Goal: Information Seeking & Learning: Learn about a topic

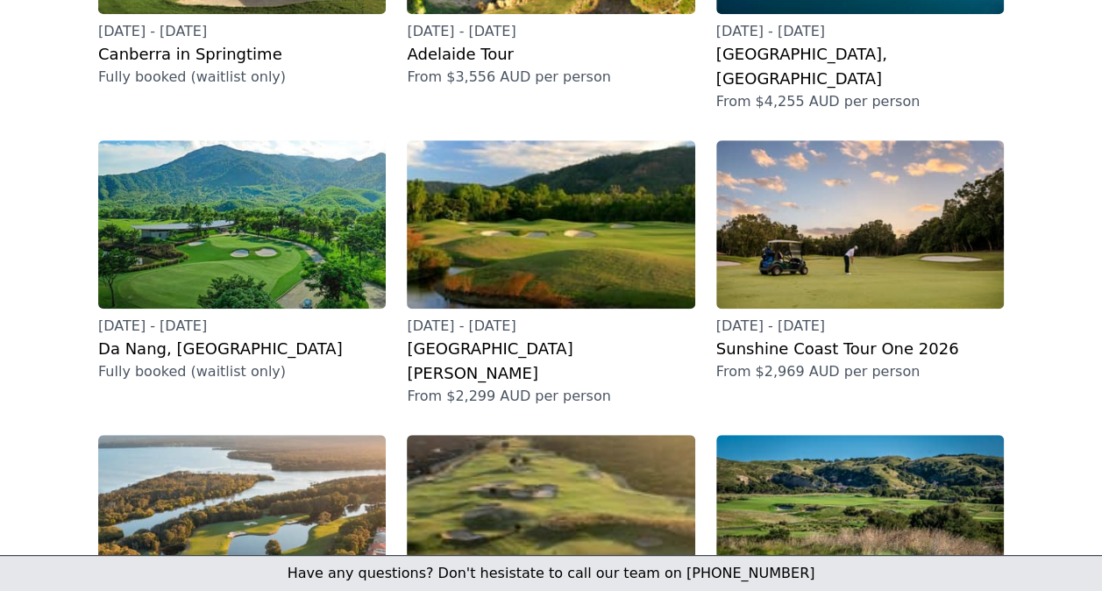
scroll to position [424, 0]
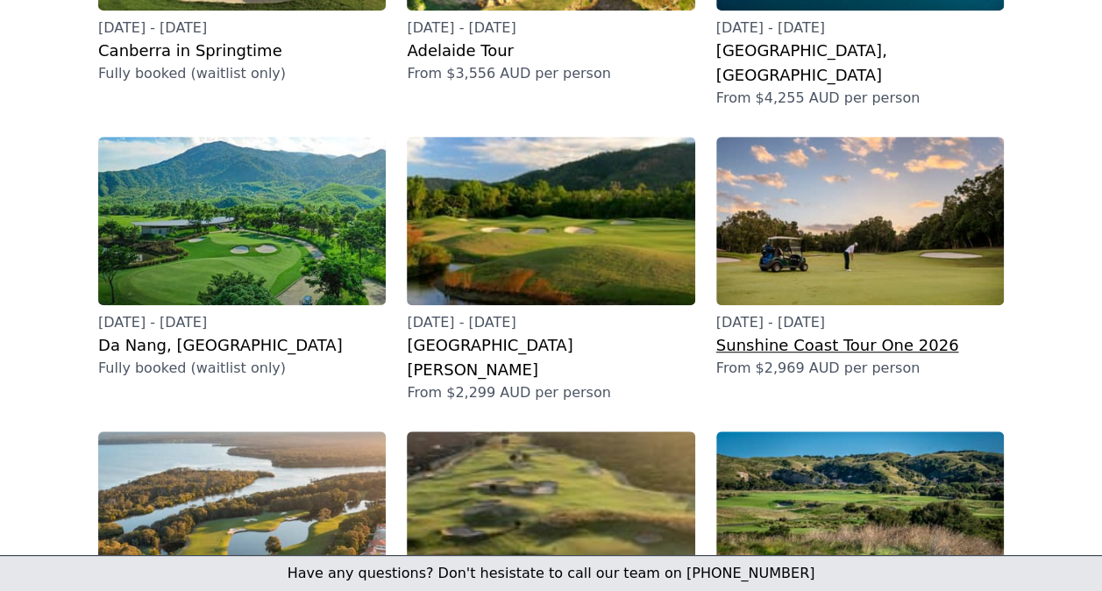
click at [859, 148] on img at bounding box center [859, 221] width 287 height 168
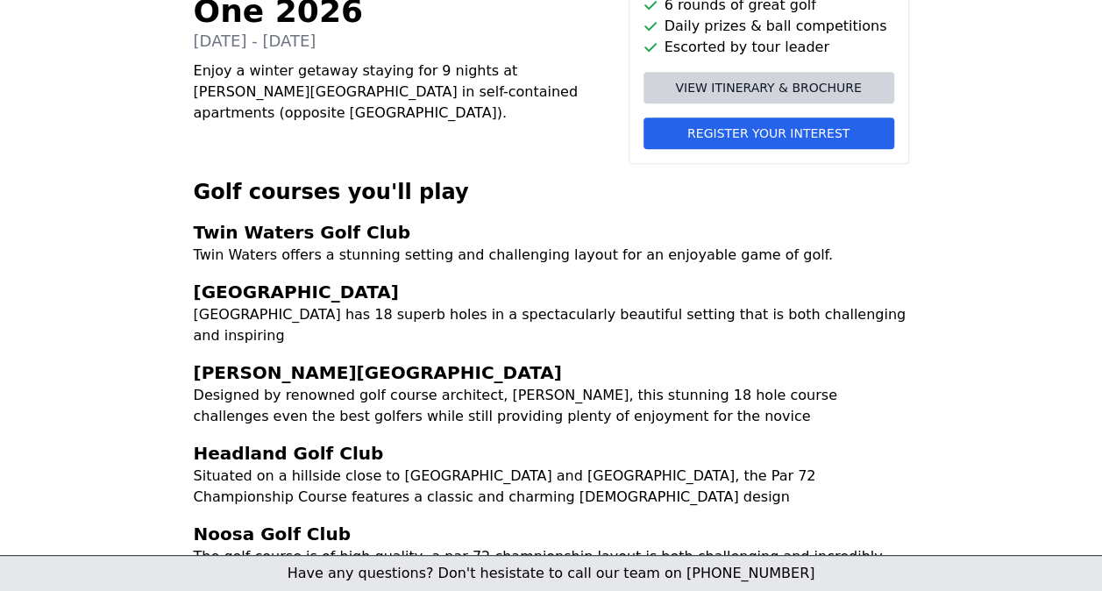
scroll to position [436, 0]
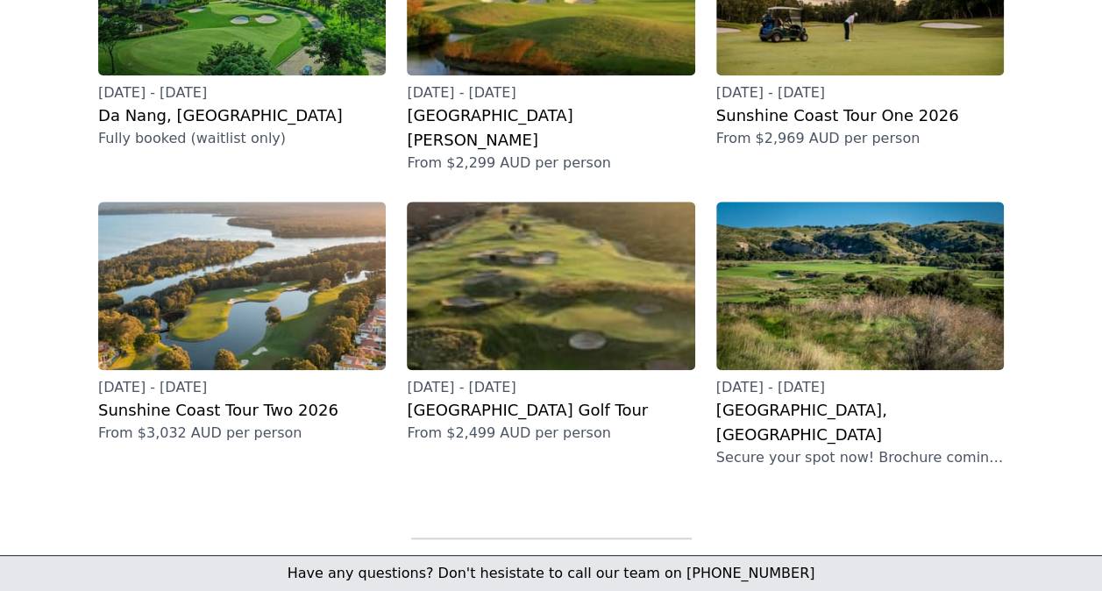
scroll to position [656, 0]
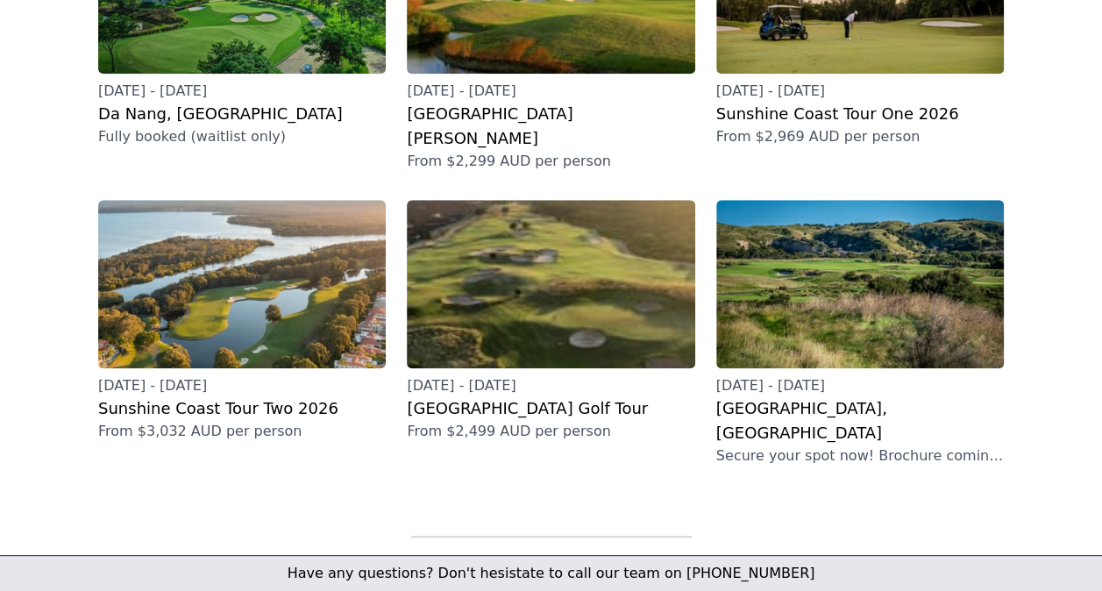
click at [226, 244] on img at bounding box center [241, 284] width 287 height 168
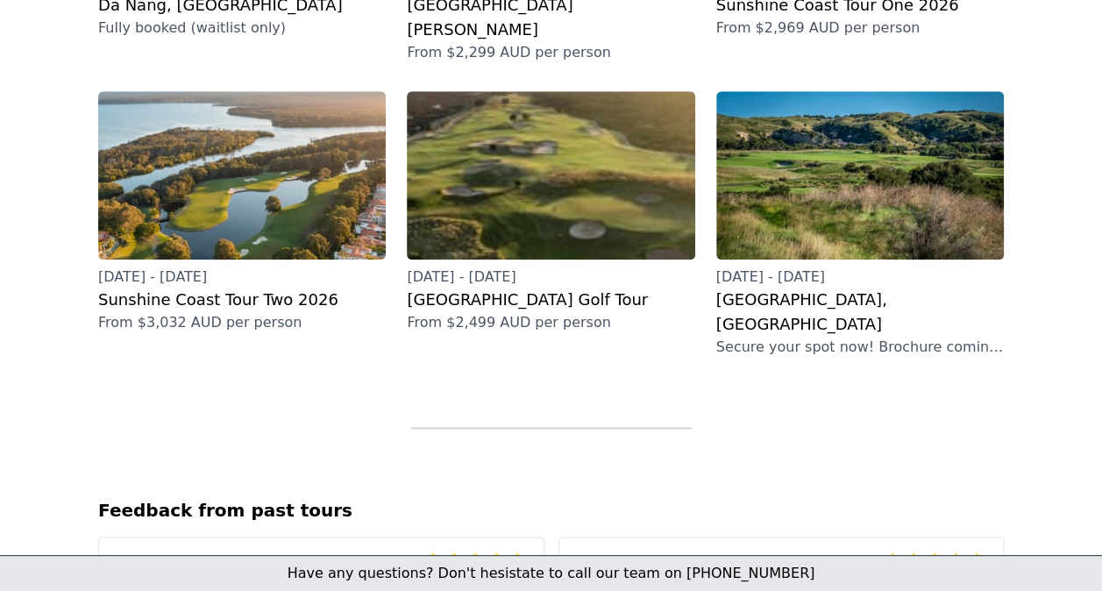
scroll to position [768, 0]
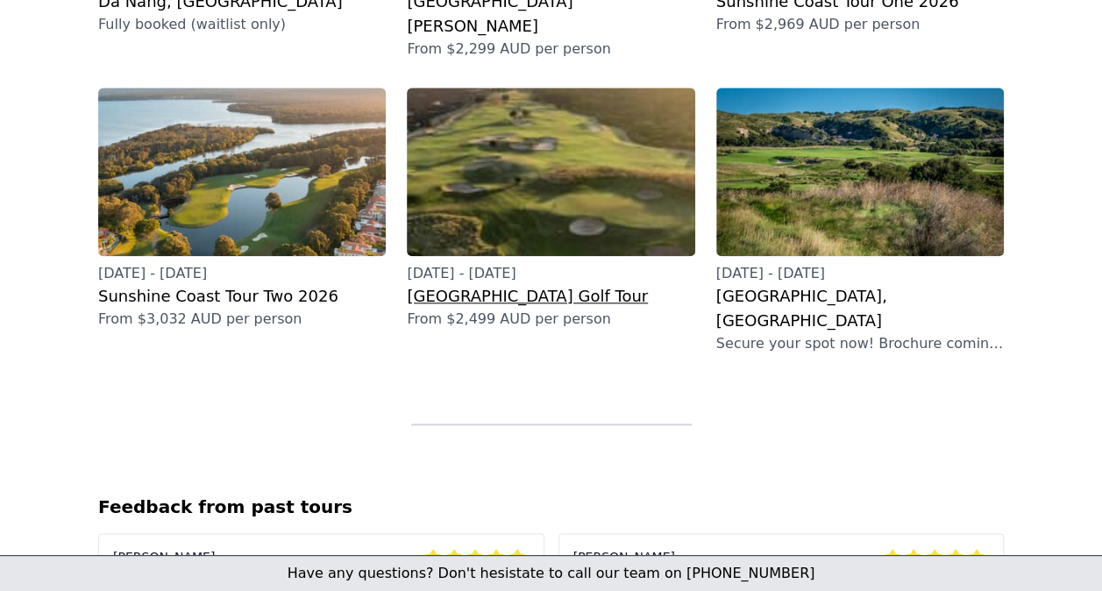
click at [553, 110] on img at bounding box center [550, 172] width 287 height 168
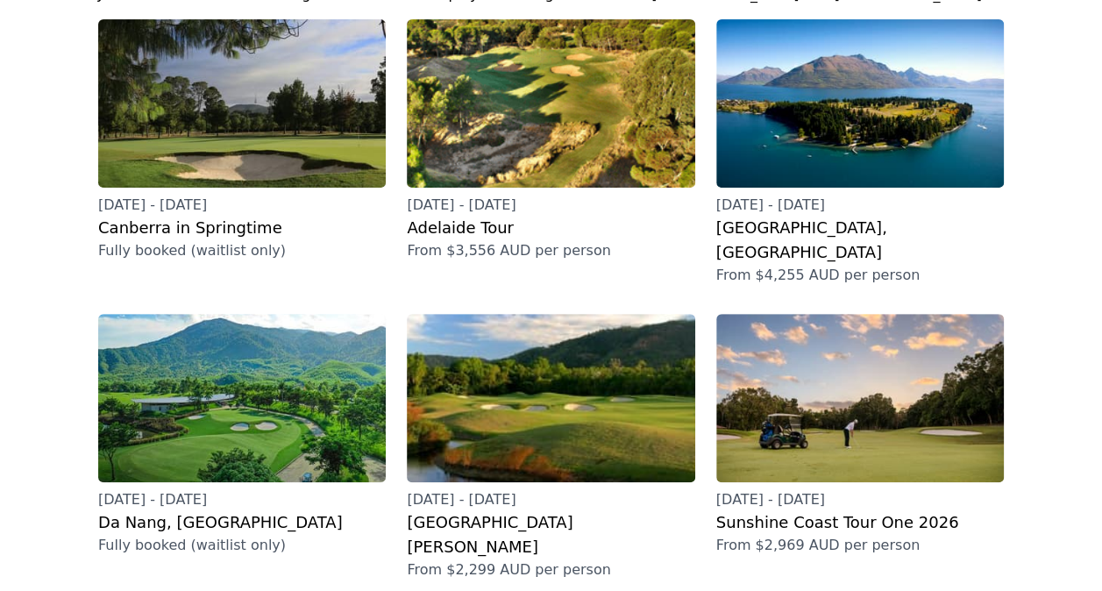
scroll to position [251, 0]
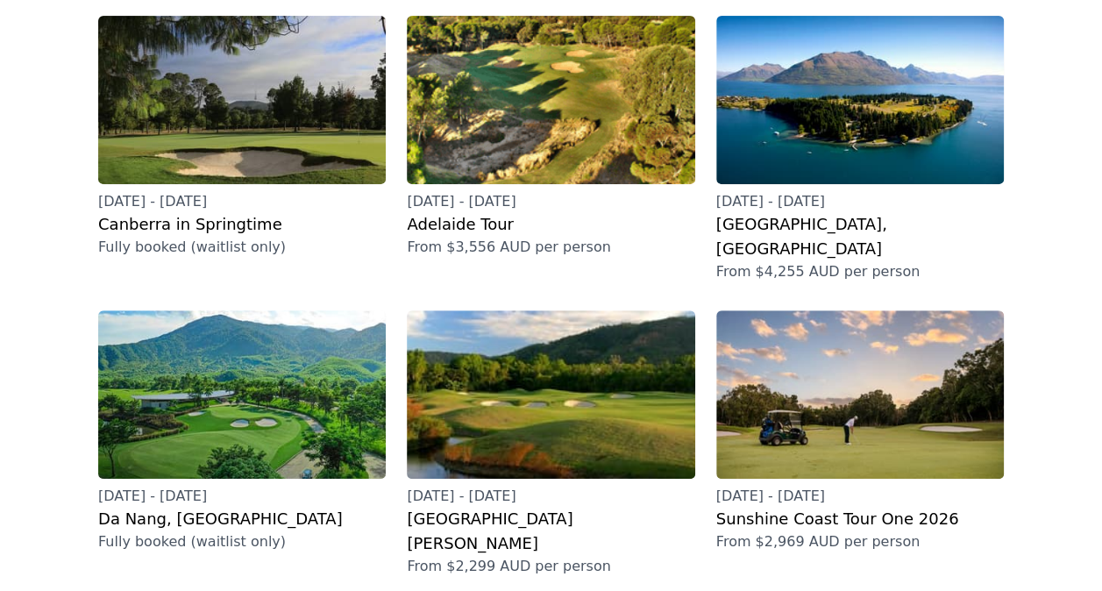
click at [862, 84] on img at bounding box center [859, 100] width 287 height 168
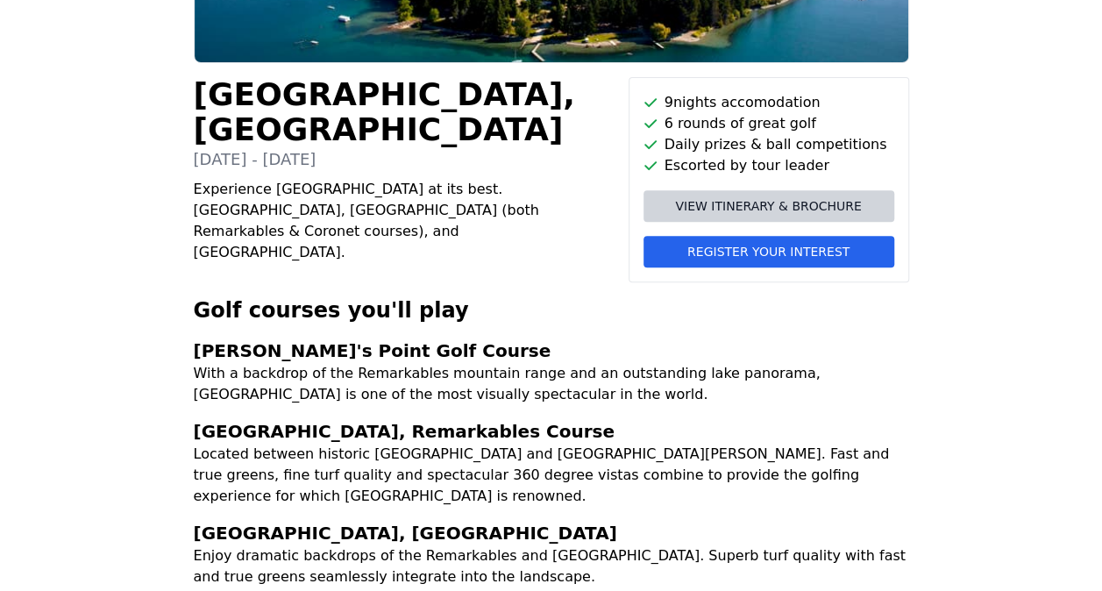
scroll to position [328, 0]
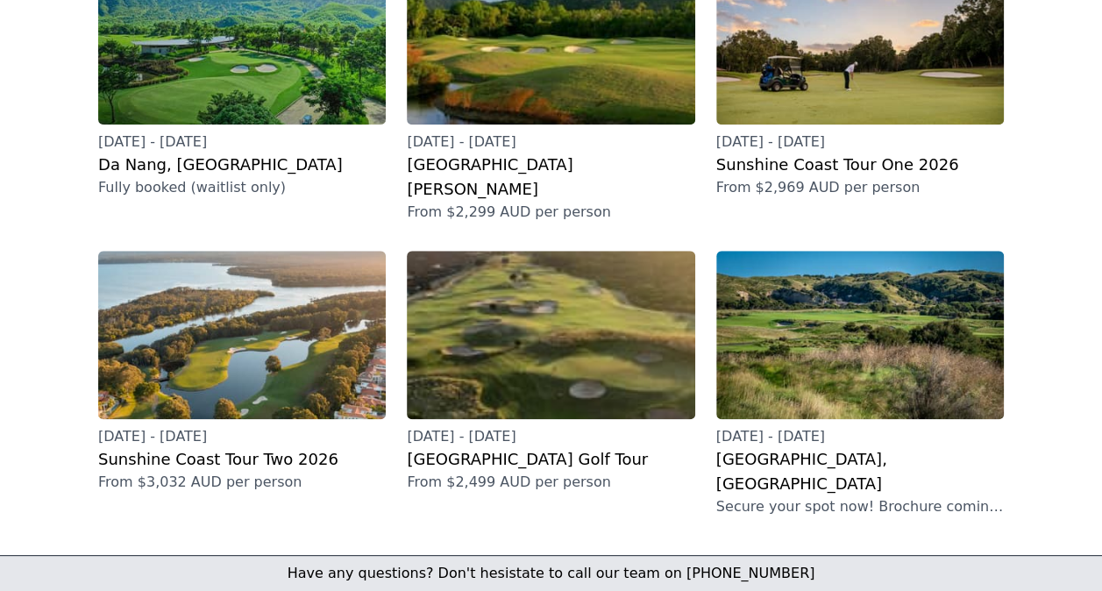
scroll to position [605, 0]
